Goal: Task Accomplishment & Management: Use online tool/utility

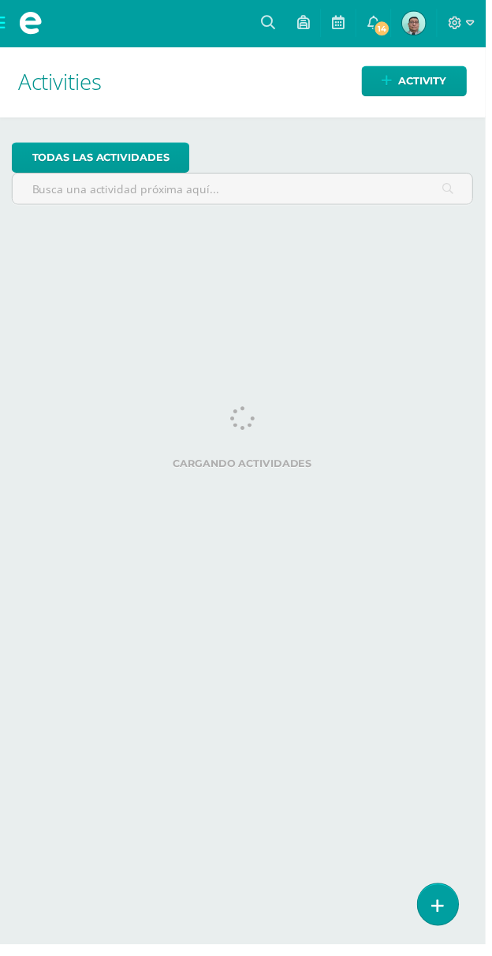
click at [6, 11] on span at bounding box center [31, 23] width 63 height 47
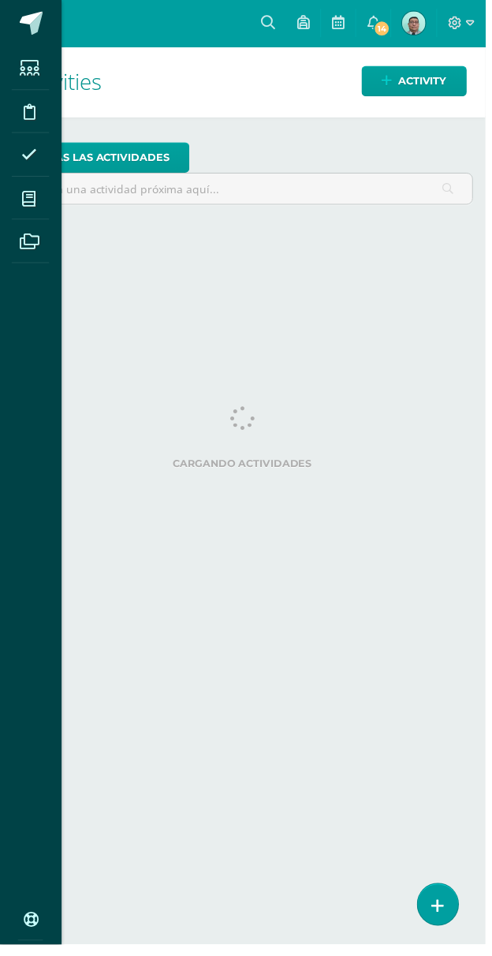
click at [43, 198] on span at bounding box center [30, 200] width 35 height 35
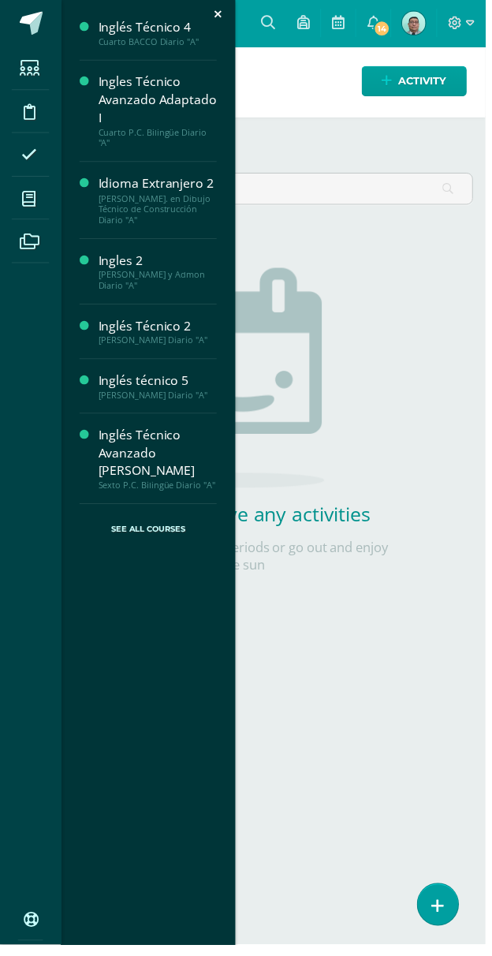
click at [151, 39] on div "Cuarto BACCO Diario "A"" at bounding box center [160, 42] width 120 height 11
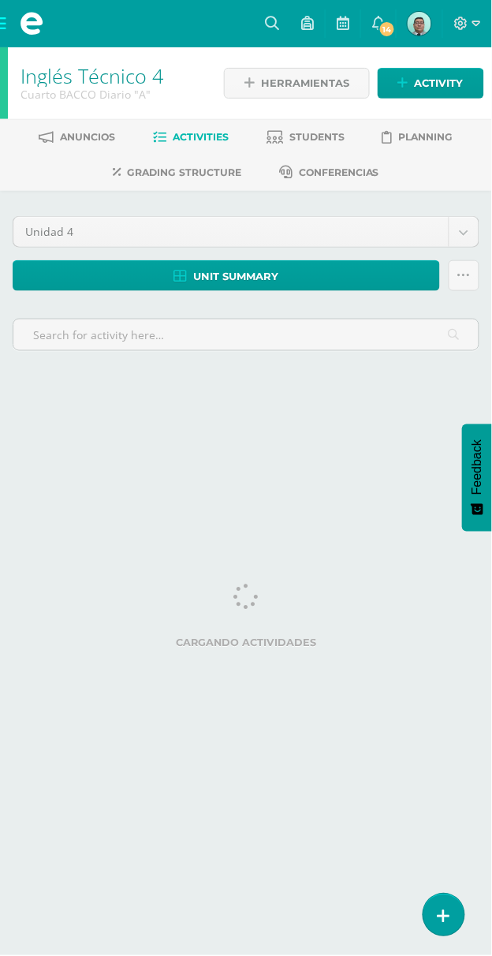
click at [449, 911] on icon at bounding box center [444, 916] width 13 height 17
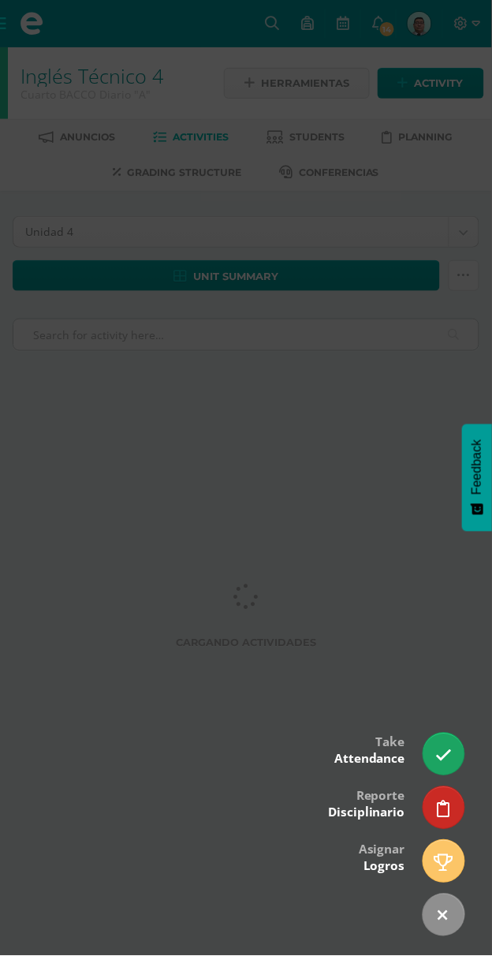
click at [453, 753] on link at bounding box center [443, 754] width 41 height 42
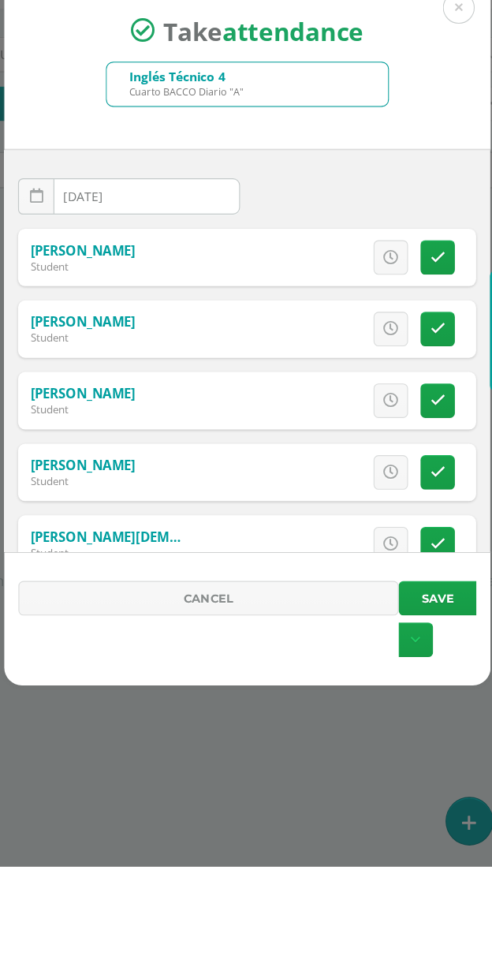
click at [416, 401] on link at bounding box center [416, 412] width 31 height 31
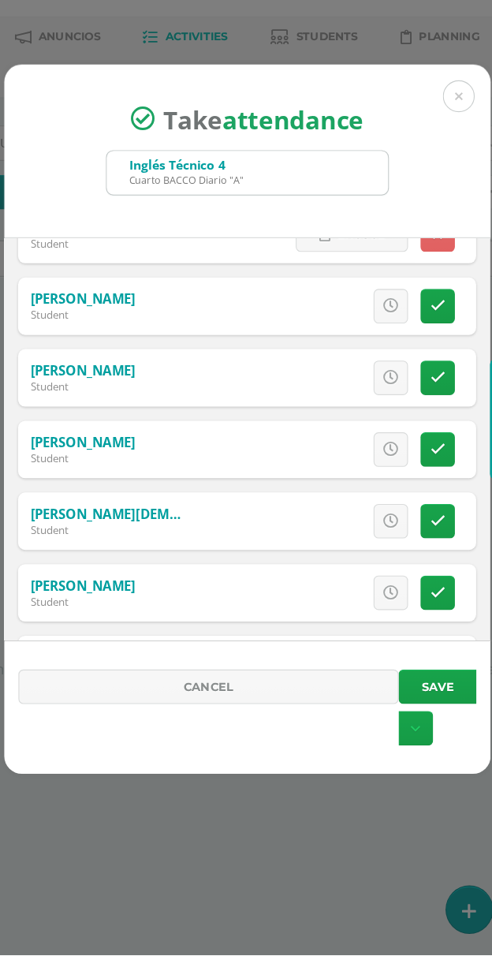
scroll to position [100, 0]
click at [417, 427] on link at bounding box center [416, 440] width 31 height 31
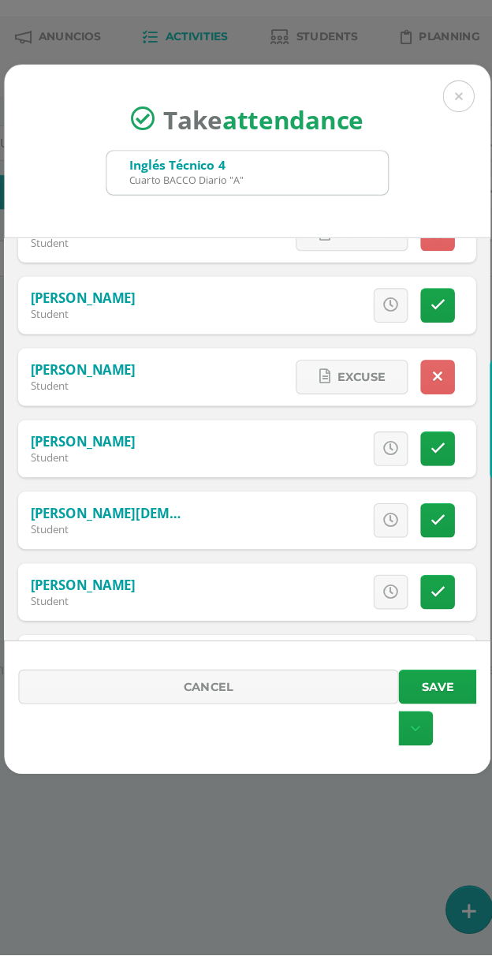
click at [412, 490] on link at bounding box center [416, 504] width 31 height 31
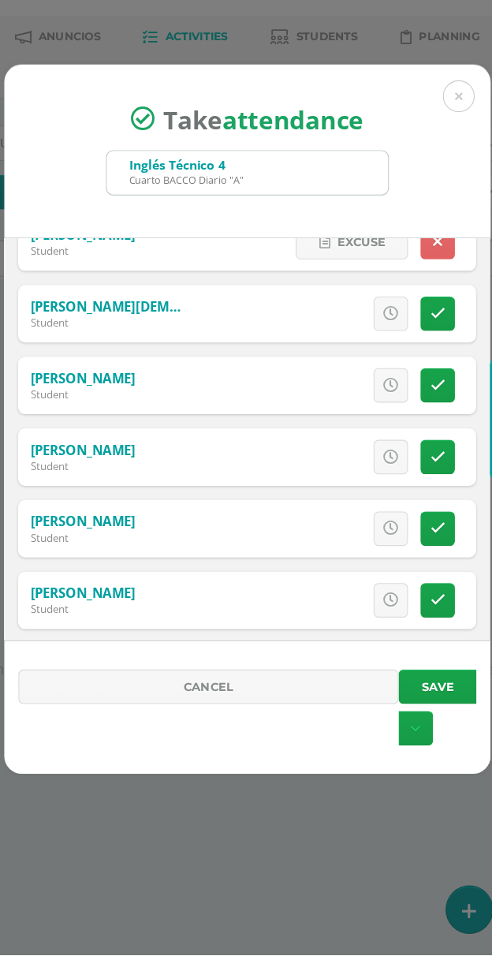
scroll to position [286, 0]
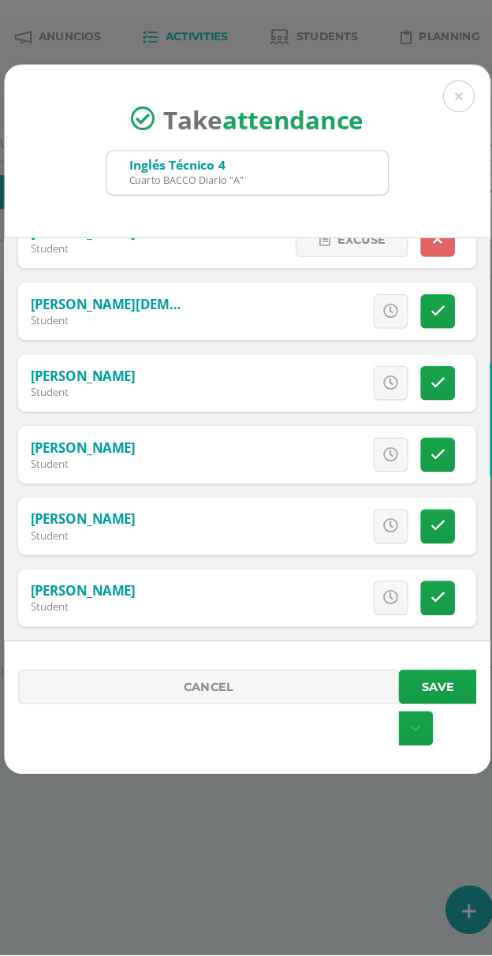
click at [418, 447] on icon at bounding box center [415, 445] width 13 height 13
click at [409, 509] on icon at bounding box center [415, 509] width 13 height 13
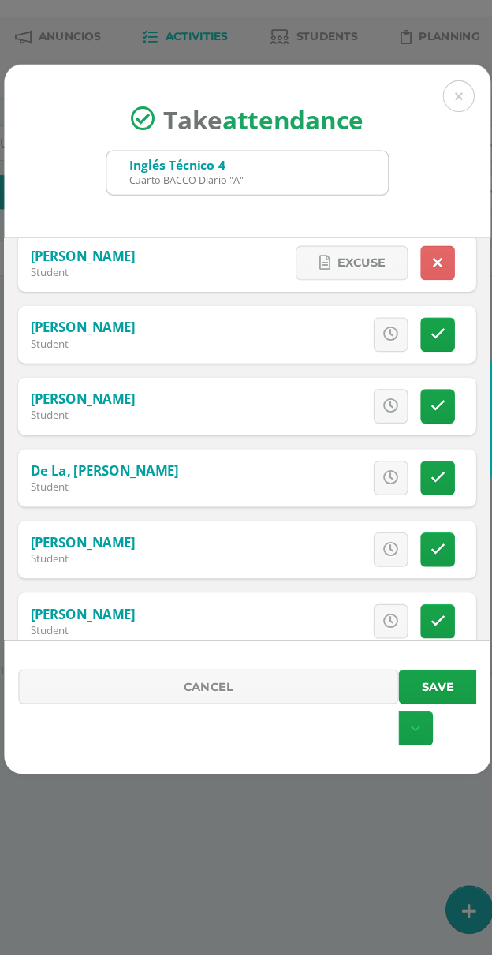
scroll to position [457, 0]
click at [425, 469] on link at bounding box center [416, 466] width 31 height 31
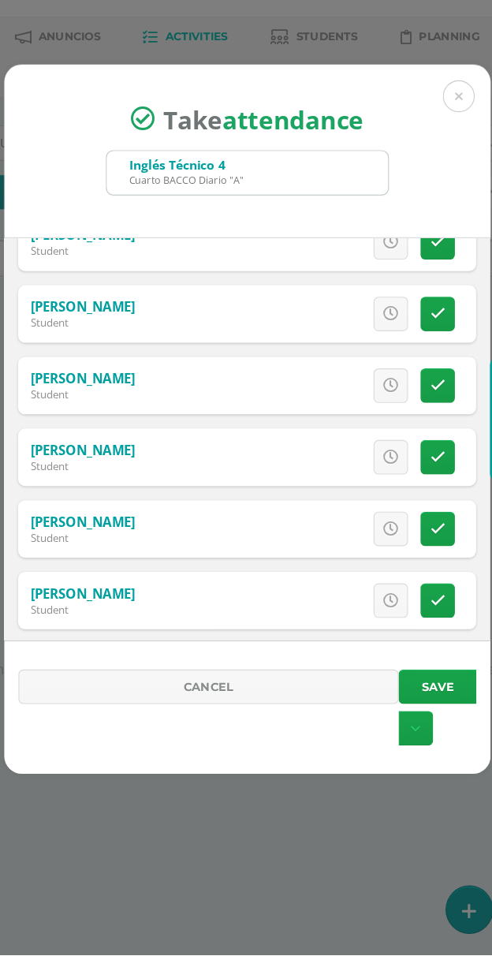
scroll to position [1373, 0]
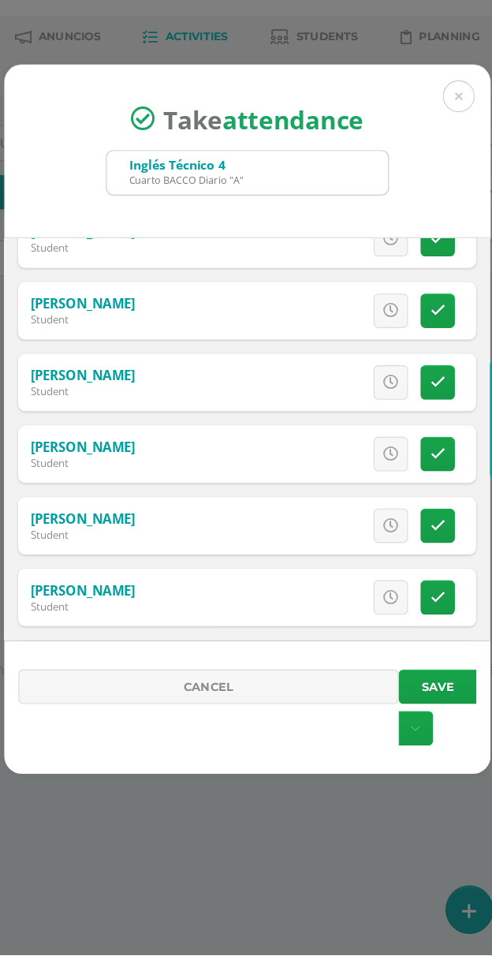
click at [422, 385] on icon at bounding box center [415, 381] width 13 height 13
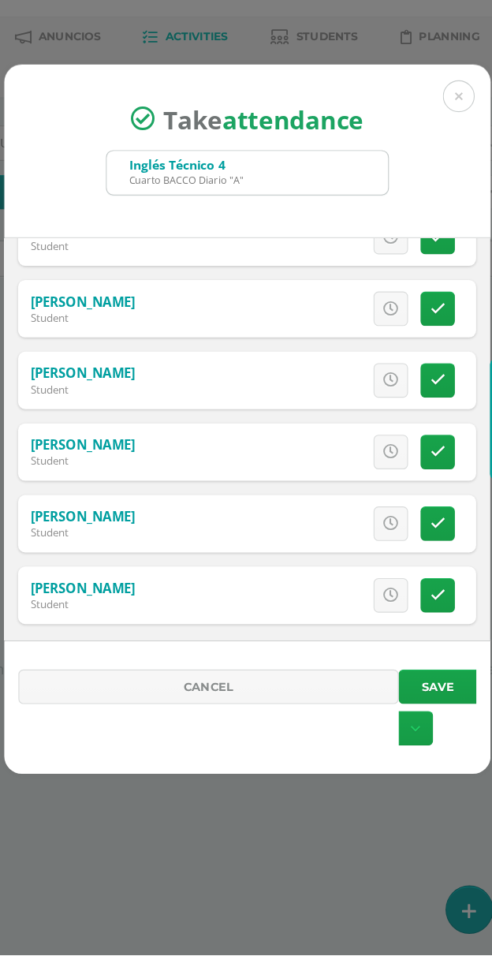
scroll to position [1640, 0]
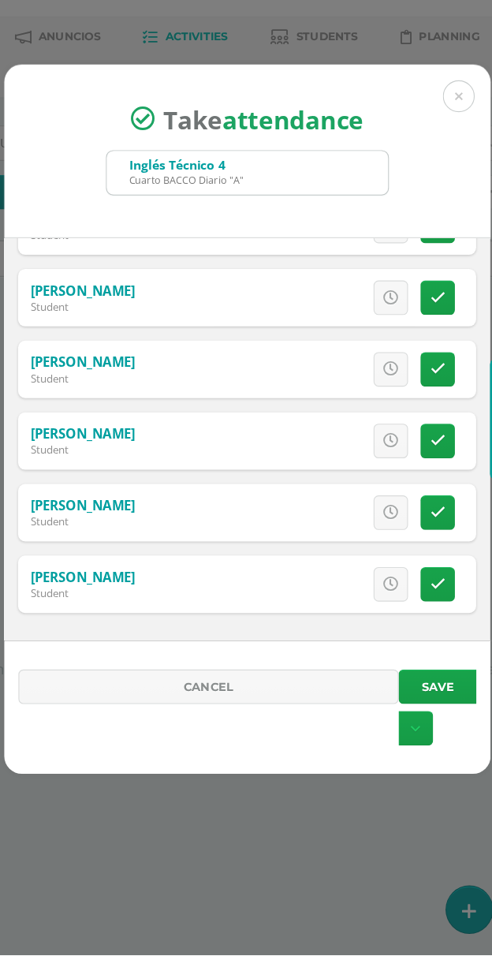
click at [424, 498] on link at bounding box center [416, 497] width 31 height 31
click at [424, 558] on link at bounding box center [416, 561] width 31 height 31
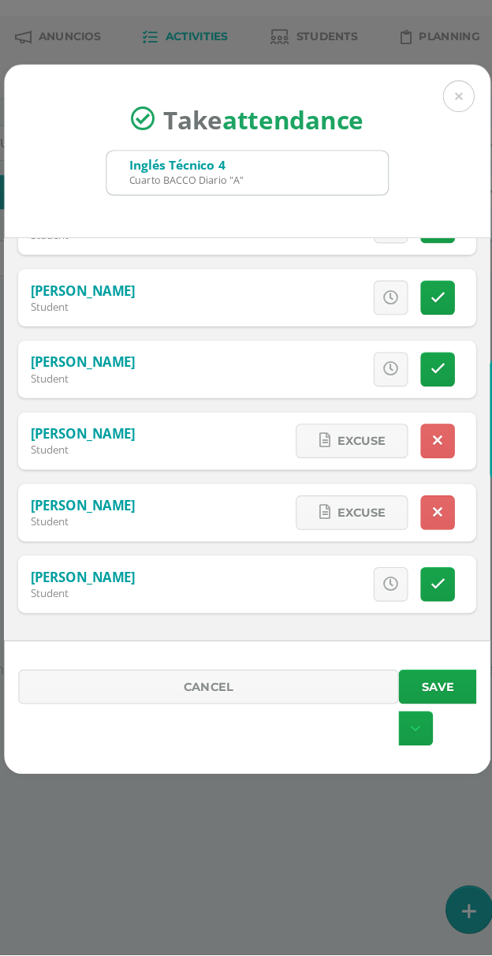
click at [421, 613] on link at bounding box center [416, 625] width 31 height 31
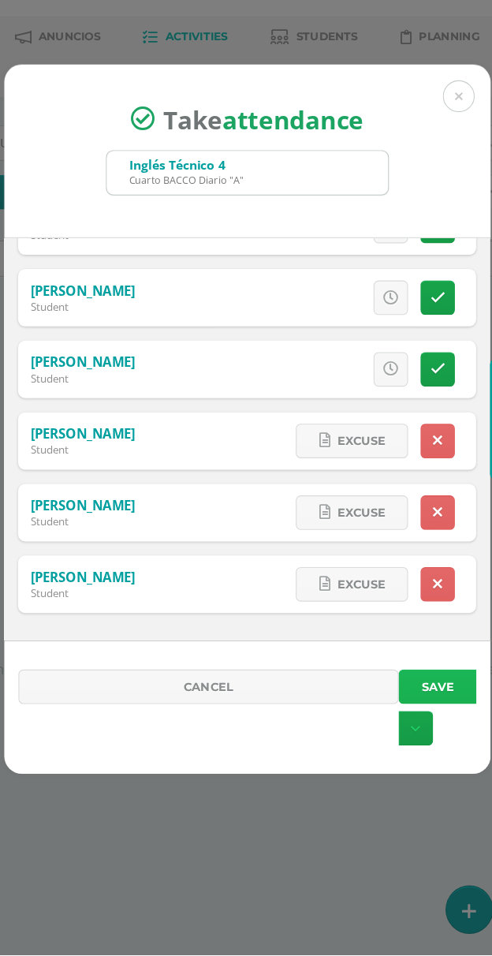
click at [427, 703] on button "Save" at bounding box center [415, 716] width 69 height 31
